Goal: Task Accomplishment & Management: Manage account settings

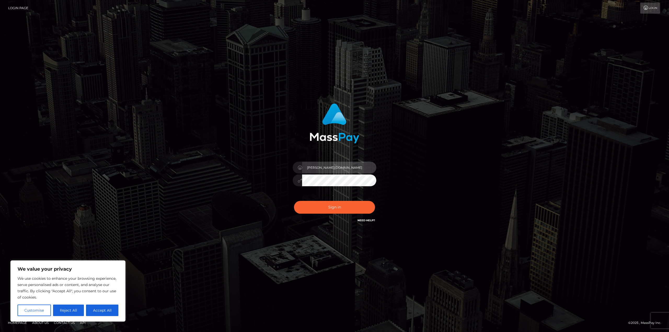
click at [325, 171] on input "Javier.vip" at bounding box center [339, 168] width 74 height 12
type input "Javier.SF"
click at [346, 206] on button "Sign in" at bounding box center [334, 207] width 81 height 13
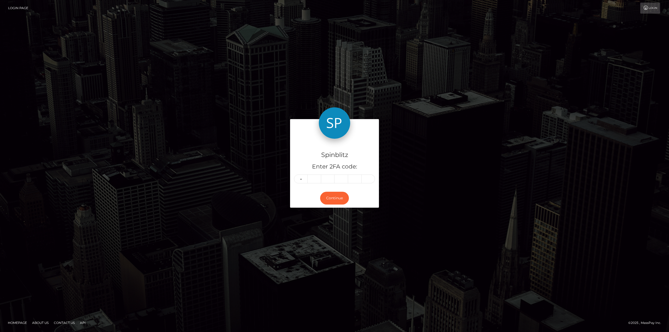
type input "3"
type input "2"
type input "3"
type input "1"
type input "8"
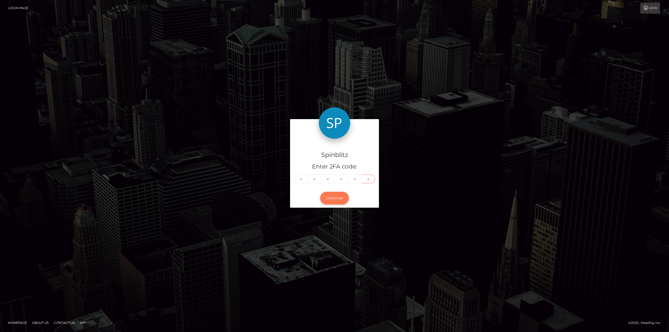
type input "7"
click at [331, 197] on button "Continue" at bounding box center [334, 198] width 29 height 13
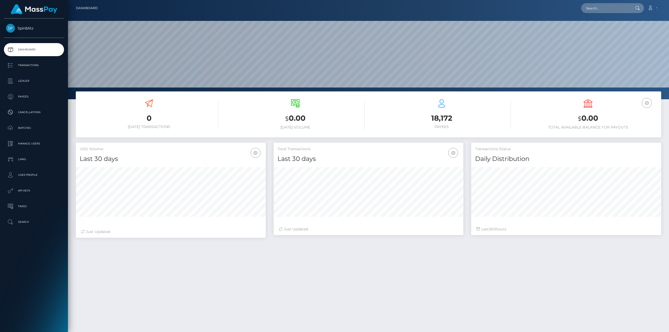
scroll to position [93, 190]
